Goal: Find specific page/section: Find specific page/section

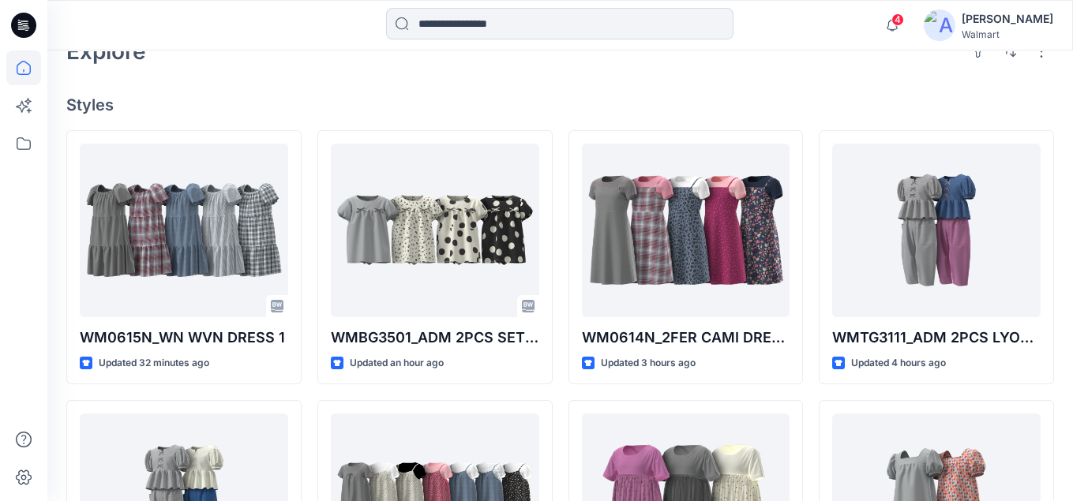
scroll to position [395, 0]
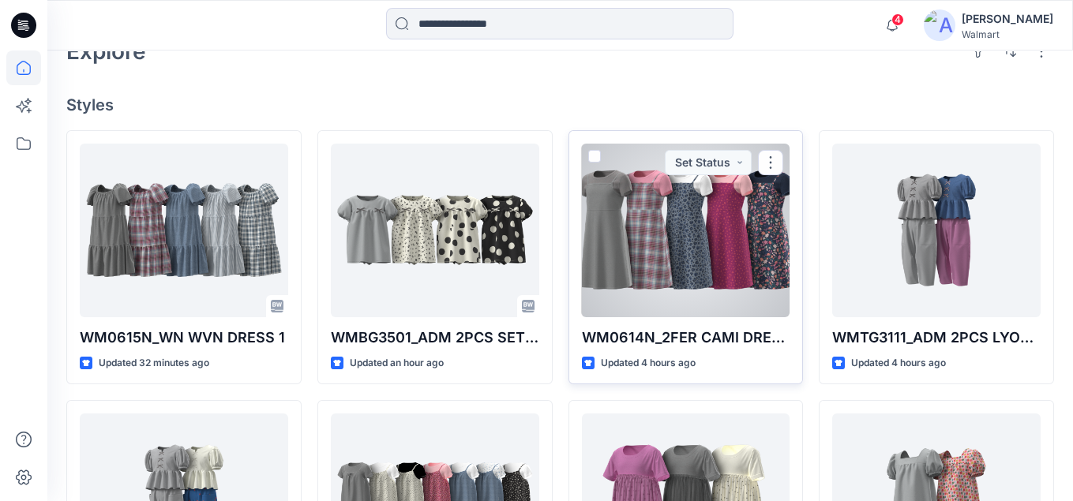
click at [666, 200] on div at bounding box center [686, 231] width 208 height 174
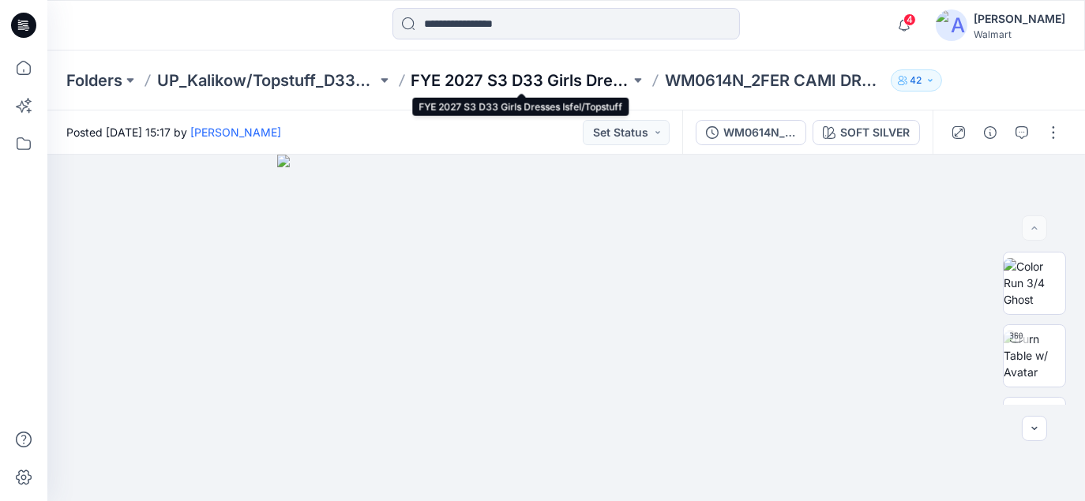
click at [466, 78] on p "FYE 2027 S3 D33 Girls Dresses Isfel/Topstuff" at bounding box center [521, 80] width 220 height 22
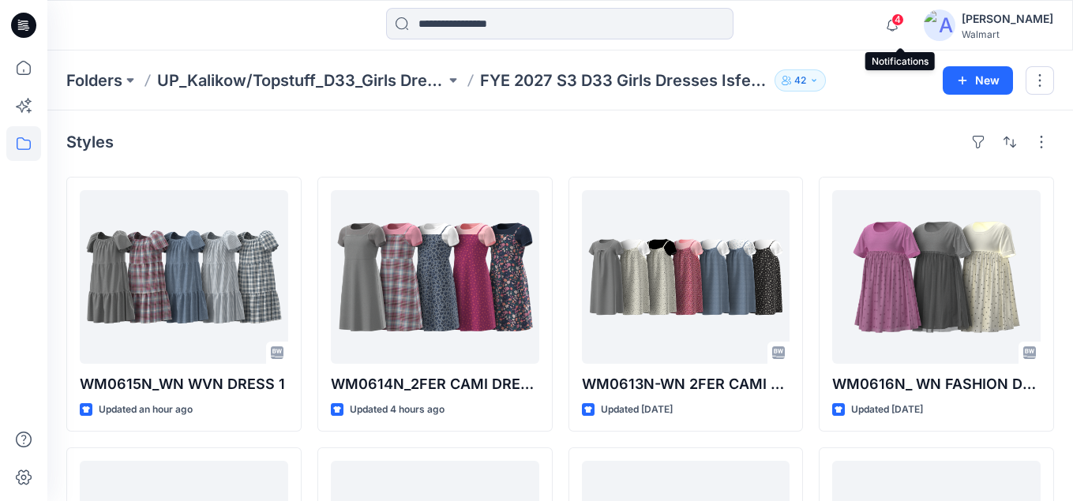
click at [902, 21] on span "4" at bounding box center [898, 19] width 13 height 13
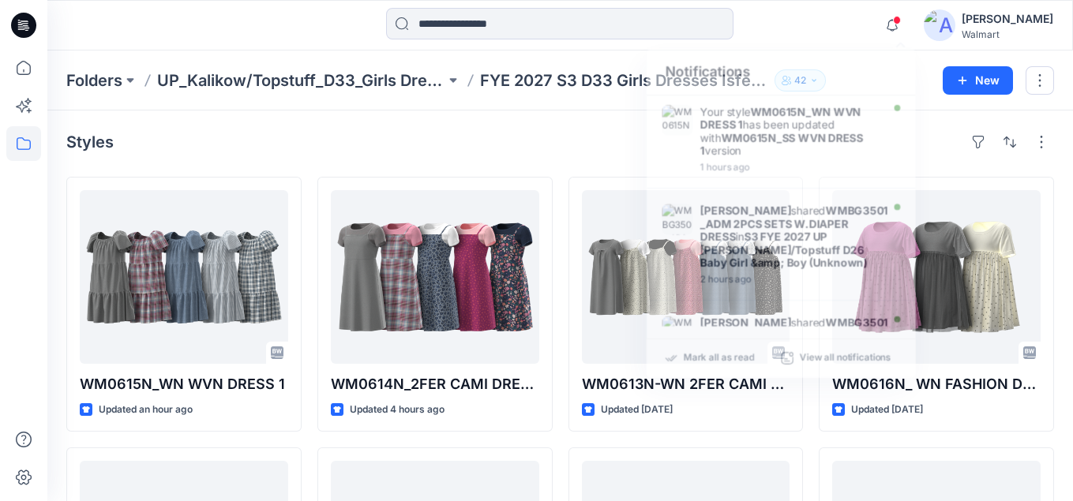
drag, startPoint x: 809, startPoint y: 43, endPoint x: 800, endPoint y: 18, distance: 26.7
click at [808, 43] on div "Notifications Your style WM0615N_WN WVN DRESS 1 has been updated with WM0615N_S…" at bounding box center [560, 25] width 1026 height 51
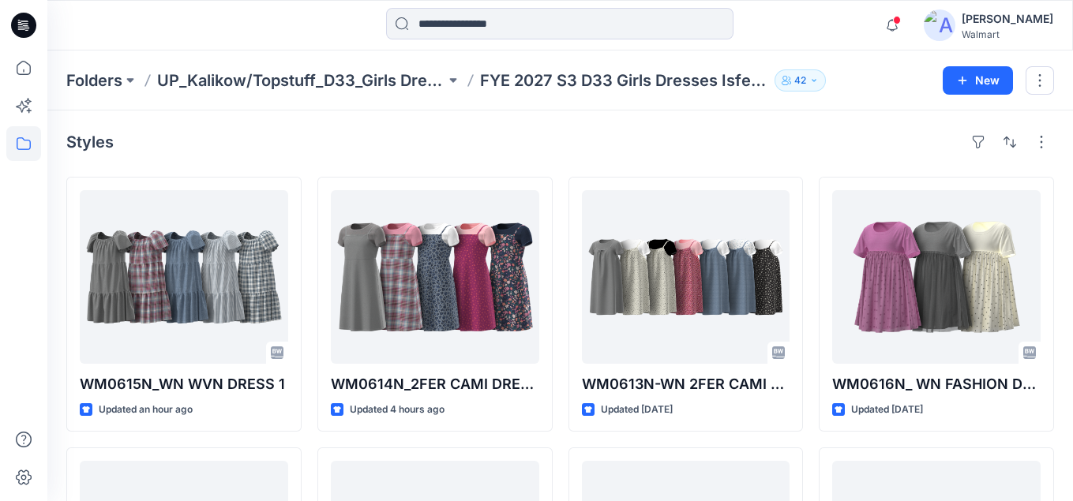
click at [800, 18] on div at bounding box center [560, 25] width 512 height 35
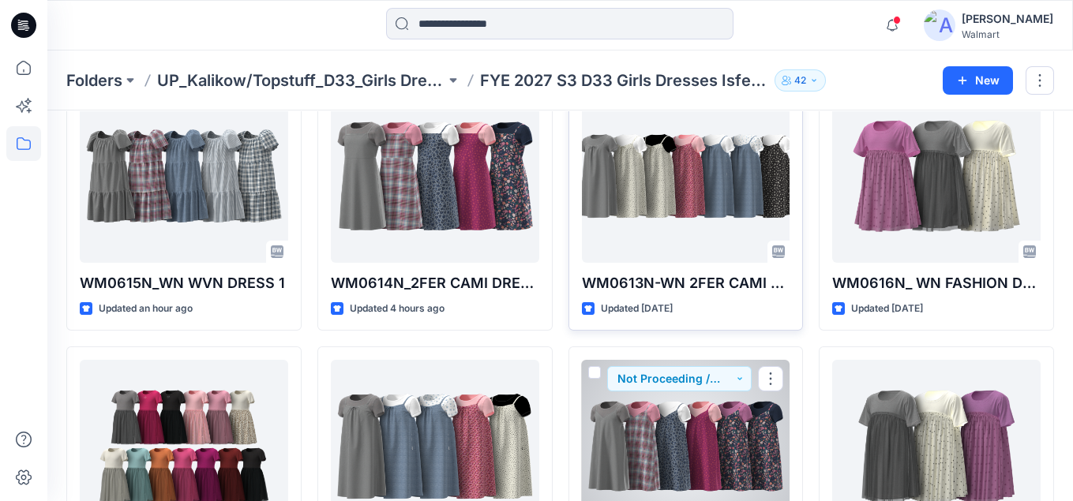
scroll to position [13, 0]
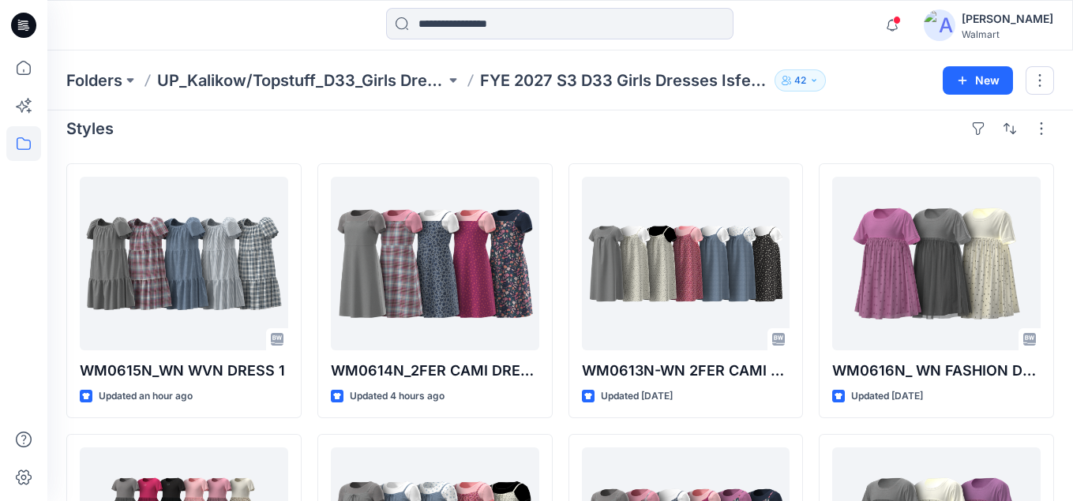
click at [370, 135] on div "Styles" at bounding box center [560, 128] width 988 height 25
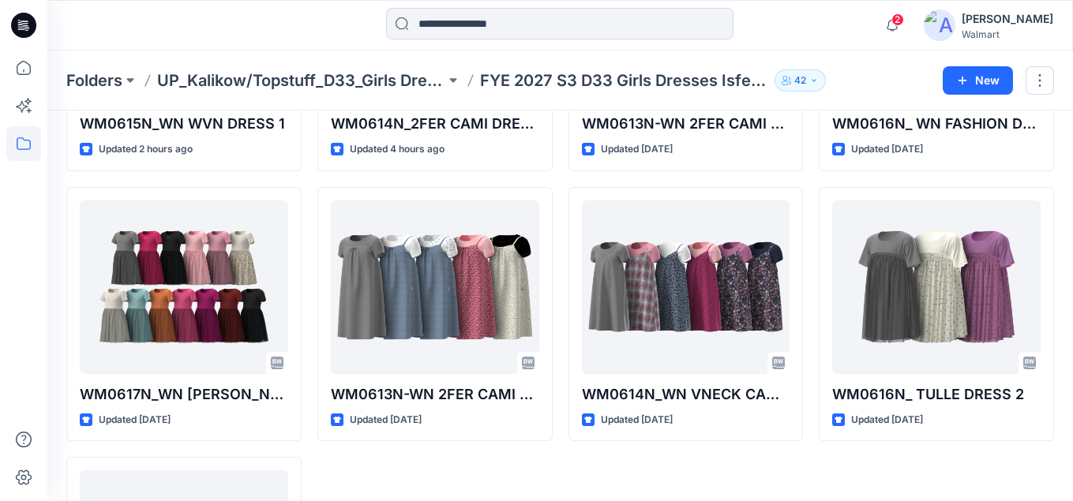
scroll to position [171, 0]
